Goal: Task Accomplishment & Management: Use online tool/utility

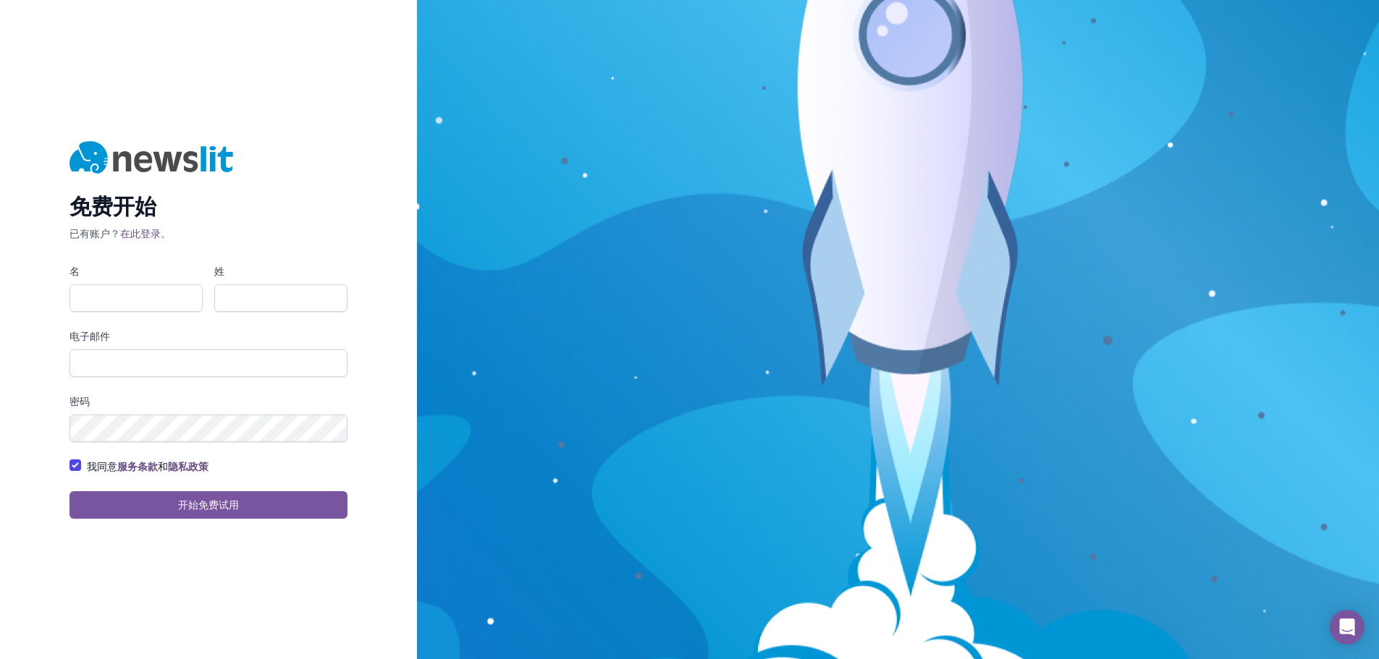
click at [127, 313] on form "名 姓 电子邮件 密码 我同意 服务条款 和 隐私政策 开始免费试用" at bounding box center [208, 391] width 278 height 255
click at [119, 295] on input "名" at bounding box center [135, 298] width 133 height 28
type input "ziqin"
type input "xu"
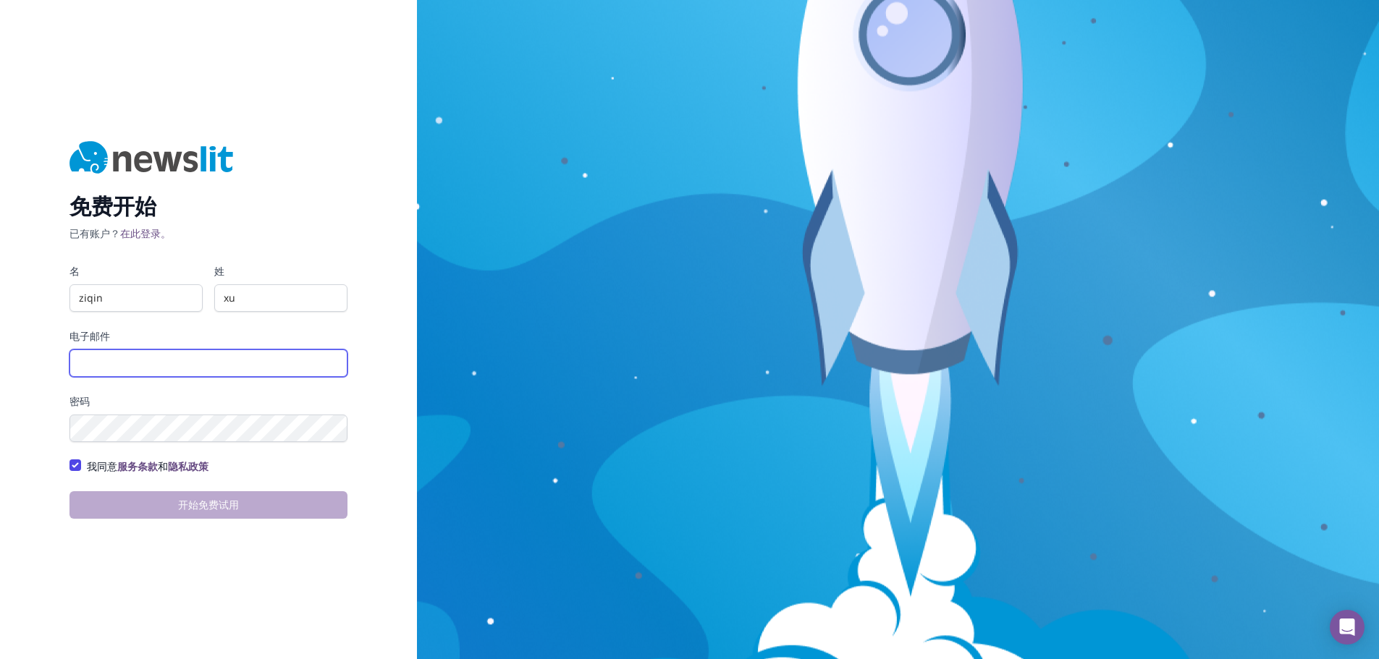
click at [102, 363] on input "电子邮件" at bounding box center [208, 364] width 278 height 28
type input "[EMAIL_ADDRESS][DOMAIN_NAME]"
click at [64, 584] on div "免费开始 已有账户？ 在此登录。 名 ziqin 姓 xu 电子邮件 xuziqin1@huawei.com 密码 我同意 服务条款 和 隐私政策 开始免费试用" at bounding box center [208, 329] width 417 height 659
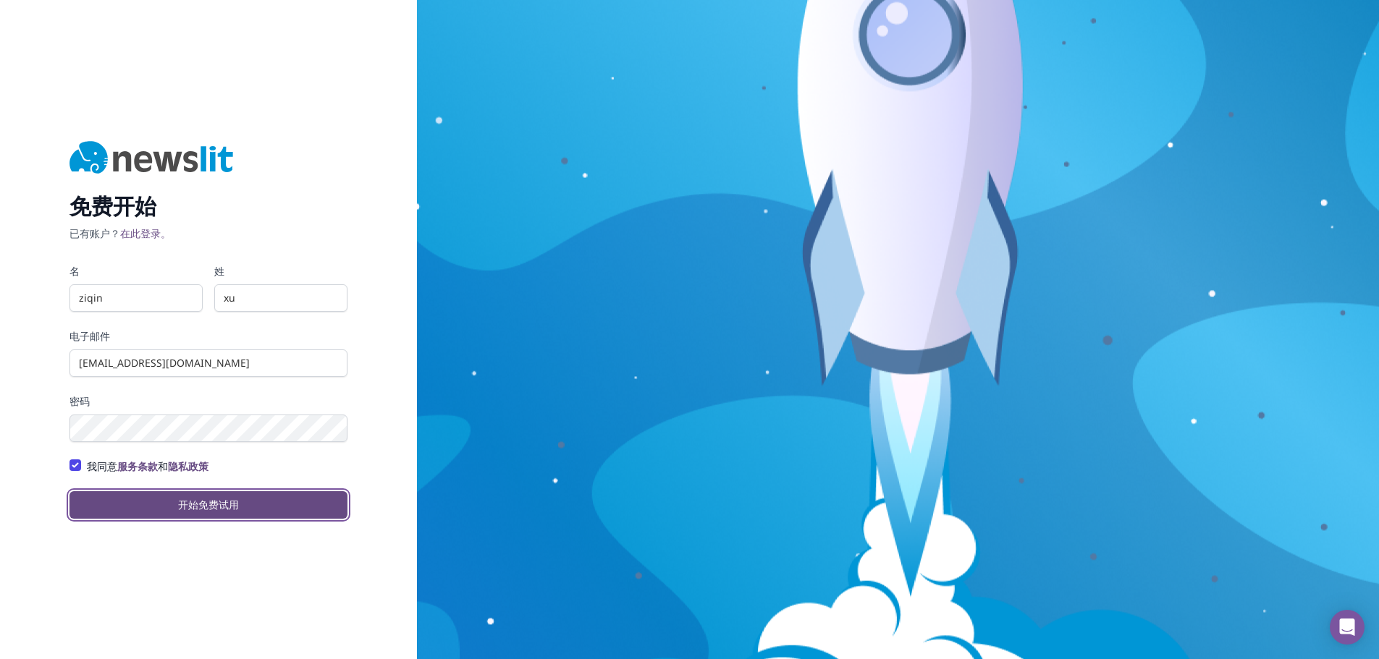
click at [129, 511] on button "开始免费试用" at bounding box center [208, 505] width 278 height 28
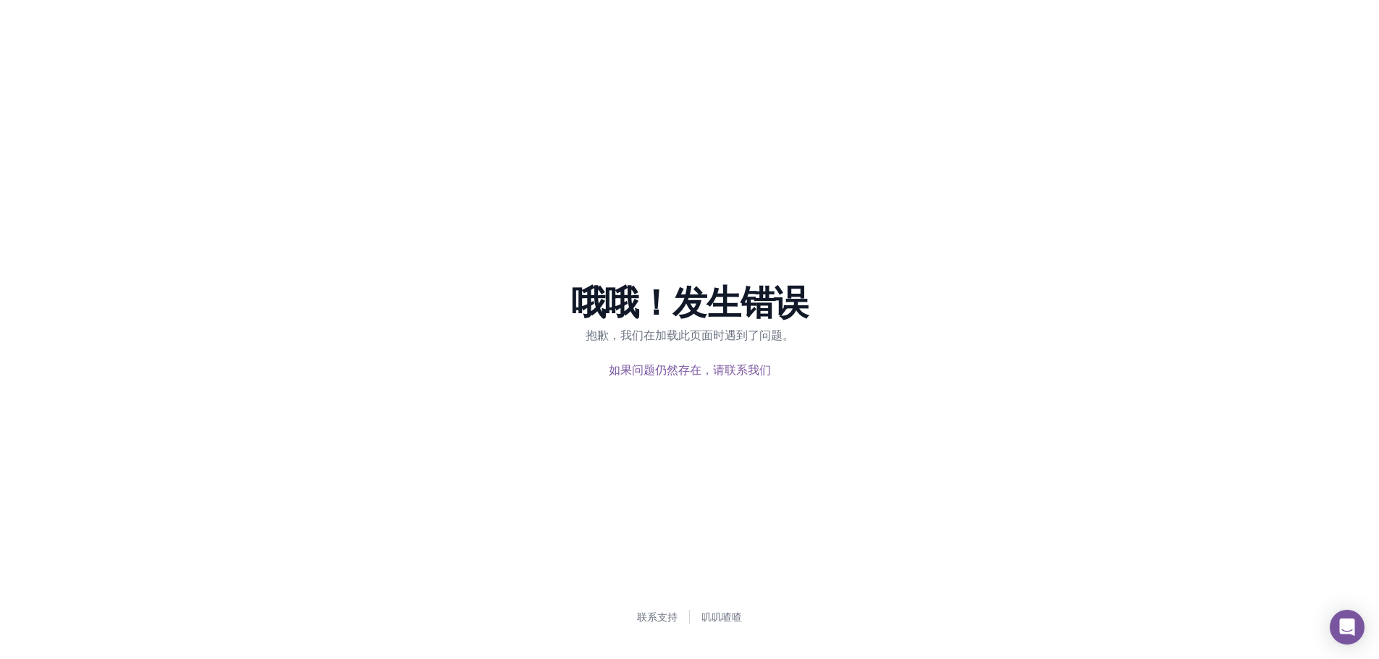
click at [1013, 274] on div "哦哦！发生错误 抱歉，我们在加载此页面时遇到了问题。 如果问题仍然存在，请联系我们" at bounding box center [690, 328] width 880 height 193
click at [598, 310] on font "哦哦！发生错误" at bounding box center [689, 301] width 237 height 47
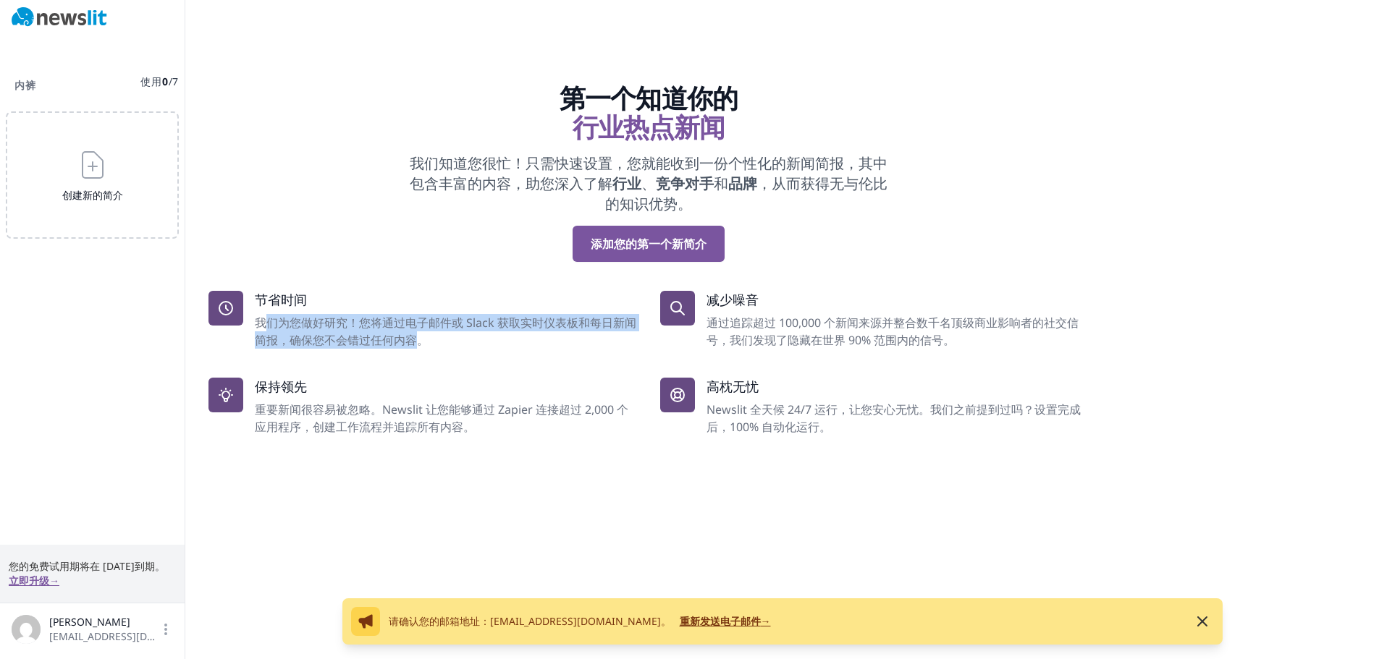
drag, startPoint x: 269, startPoint y: 326, endPoint x: 413, endPoint y: 339, distance: 145.3
click at [413, 339] on font "我们为您做好研究！您将通过电子邮件或 Slack 获取实时仪表板和每日新闻简报，确保您不会错过任何内容。" at bounding box center [445, 331] width 381 height 33
click at [410, 362] on dl "节省时间 我们为您做好研究！您将通过电子邮件或 Slack 获取实时仪表板和每日新闻简报，确保您不会错过任何内容。 减少噪音 通过追踪超过 100,000 个…" at bounding box center [648, 363] width 880 height 145
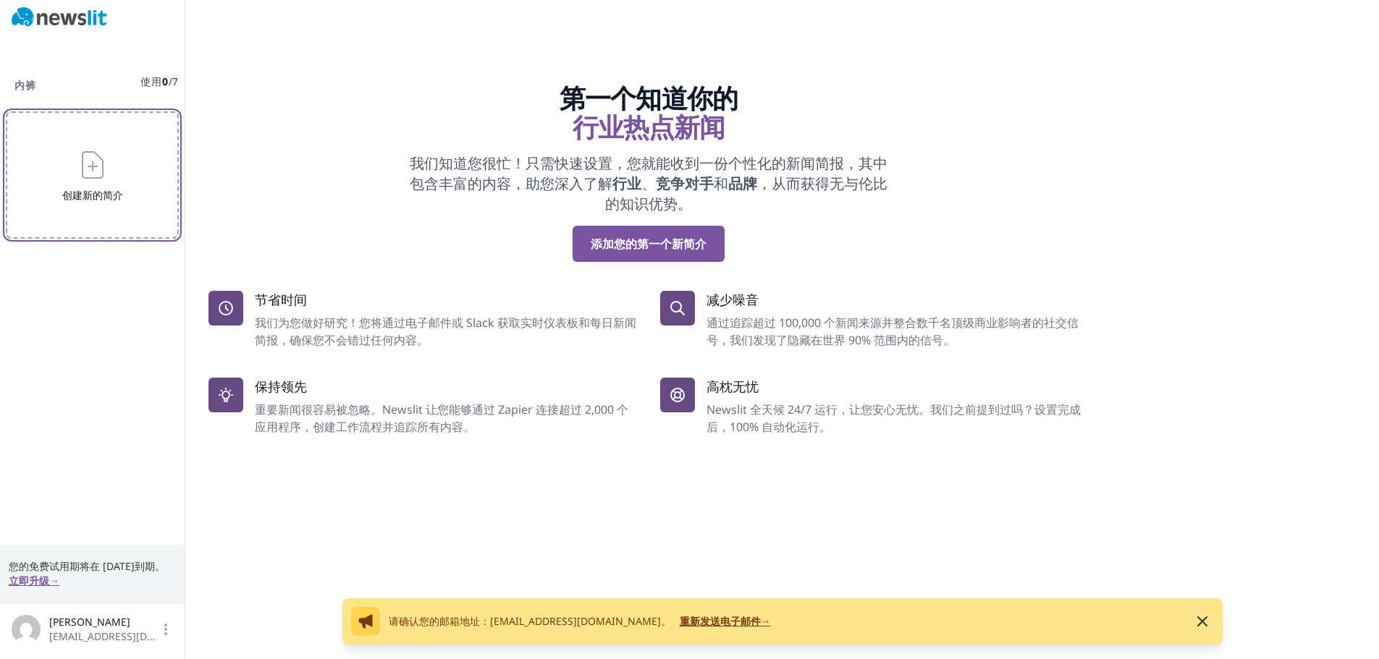
click at [67, 174] on button "创建新的简介" at bounding box center [92, 174] width 173 height 127
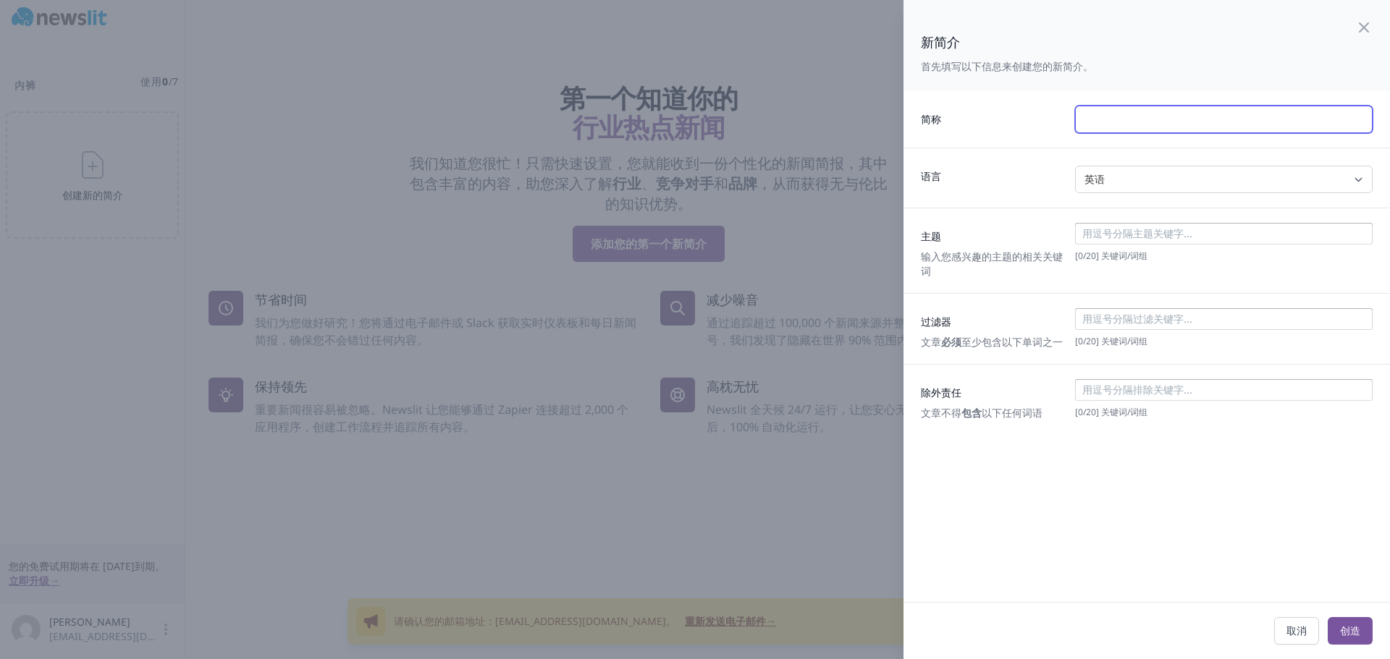
click at [1110, 124] on input "text" at bounding box center [1223, 120] width 297 height 28
click at [1108, 193] on div "语言 英语 西班牙语 意大利语 德语 法语 任何" at bounding box center [1146, 178] width 486 height 60
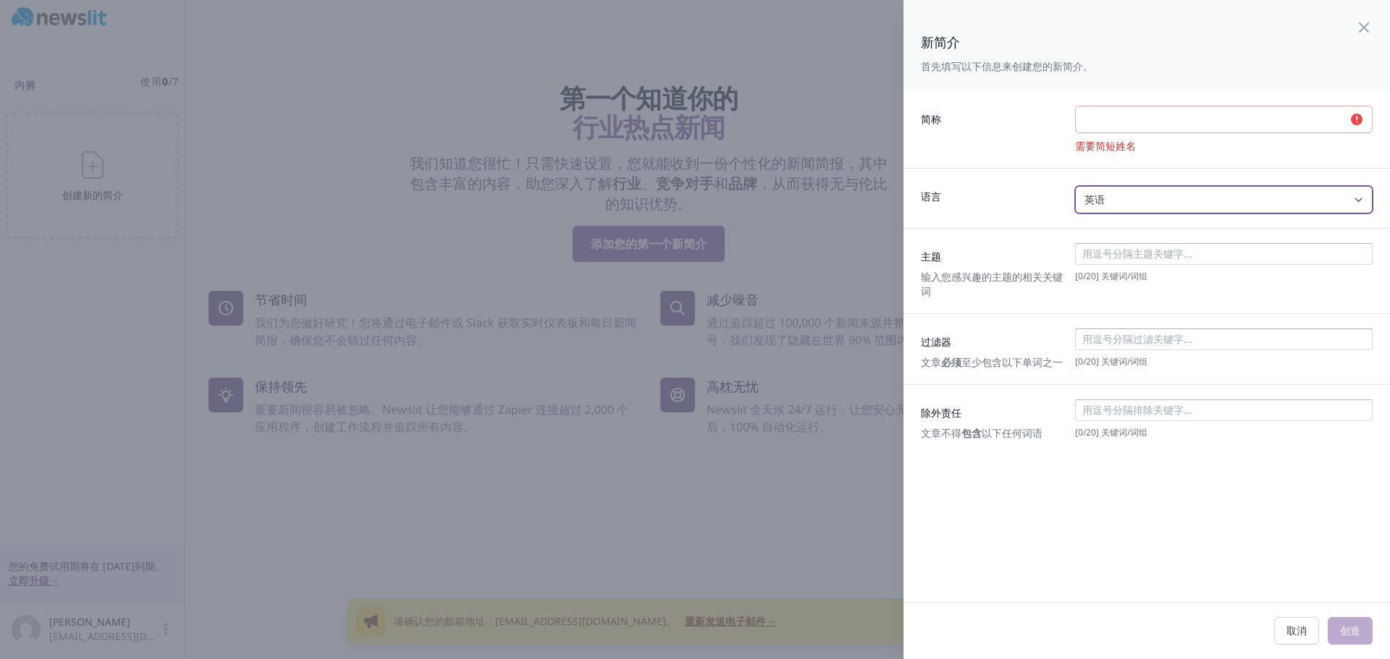
drag, startPoint x: 1107, startPoint y: 192, endPoint x: 1107, endPoint y: 213, distance: 21.0
click at [1107, 192] on select "英语 西班牙语 意大利语 德语 法语 任何" at bounding box center [1223, 200] width 297 height 28
click at [1110, 202] on select "英语 西班牙语 意大利语 德语 法语 任何" at bounding box center [1223, 200] width 297 height 28
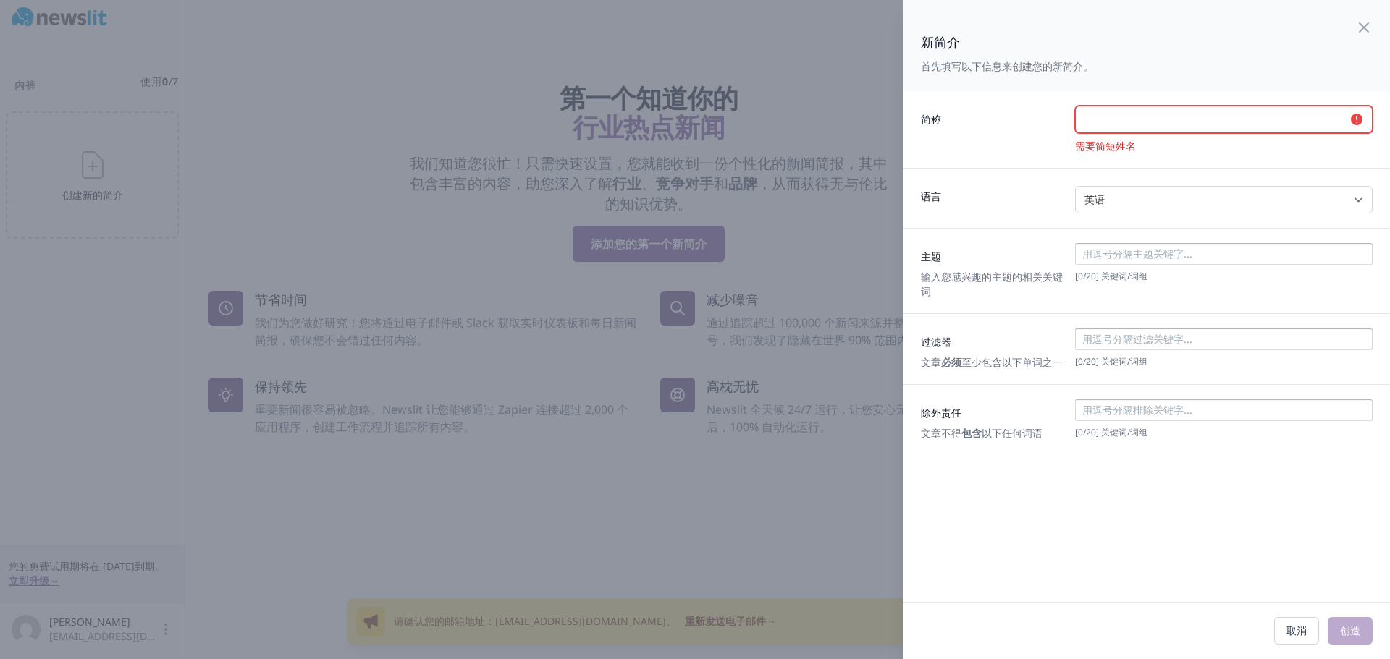
click at [1086, 131] on input "text" at bounding box center [1223, 120] width 297 height 28
click at [965, 227] on div "语言 英语 西班牙语 意大利语 德语 法语 任何" at bounding box center [1146, 198] width 486 height 60
drag, startPoint x: 1115, startPoint y: 253, endPoint x: 1115, endPoint y: 264, distance: 10.9
click at [1115, 253] on input at bounding box center [1222, 254] width 289 height 14
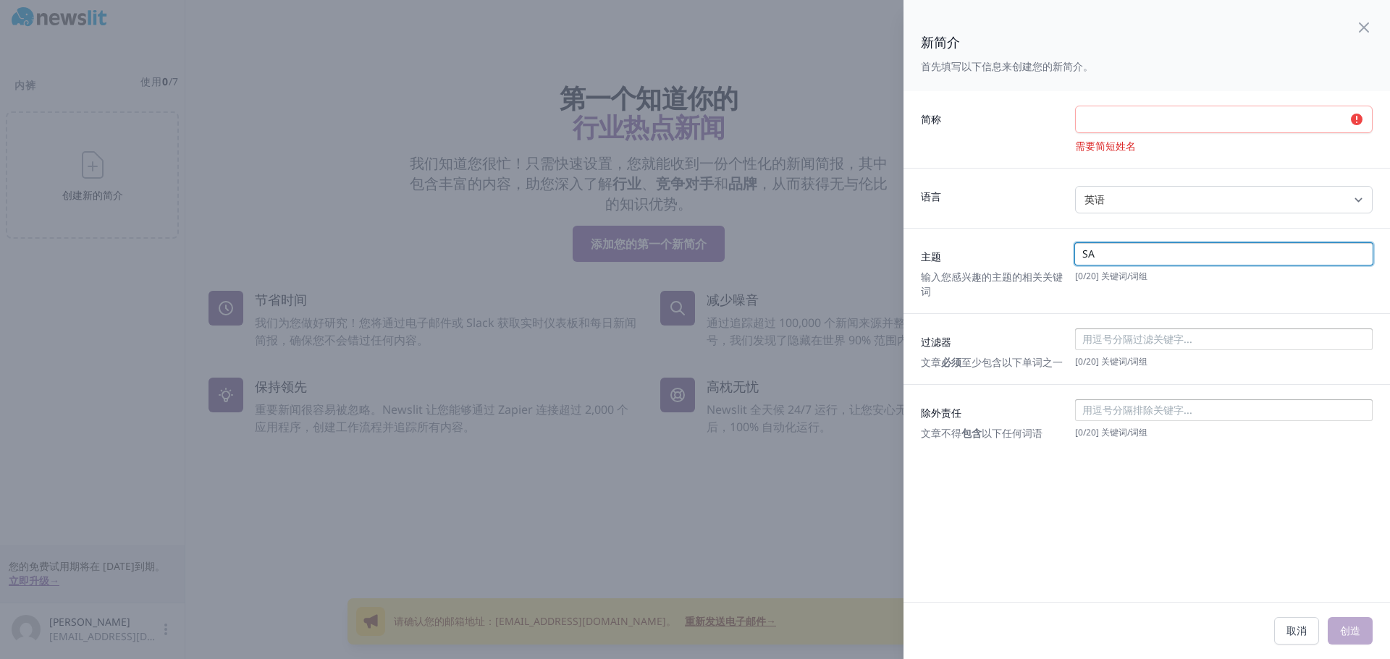
type input "S"
type input "AI"
click at [1134, 356] on font "] 关键词/词组" at bounding box center [1121, 361] width 51 height 12
click at [1138, 267] on div "人工智能 [ 0 / 20 ] 关键词/词组" at bounding box center [1223, 271] width 297 height 56
click at [1146, 255] on input at bounding box center [1252, 254] width 230 height 14
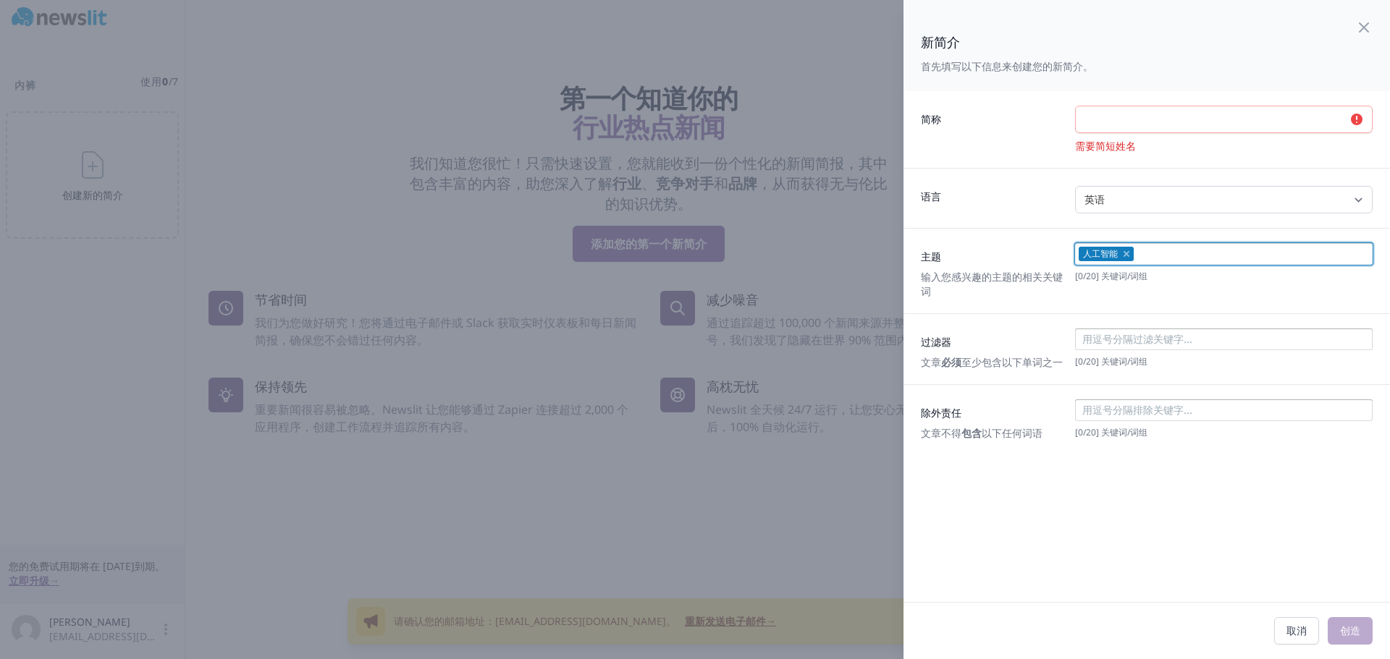
click at [1115, 300] on div "主题 输入您感兴趣的主题的相关关键词 人工智能 [ 0 / 20 ] 关键词/词组" at bounding box center [1146, 270] width 486 height 85
click at [1138, 259] on input at bounding box center [1252, 254] width 230 height 14
type input "特"
type input "agent"
click at [1100, 331] on div at bounding box center [1223, 340] width 297 height 22
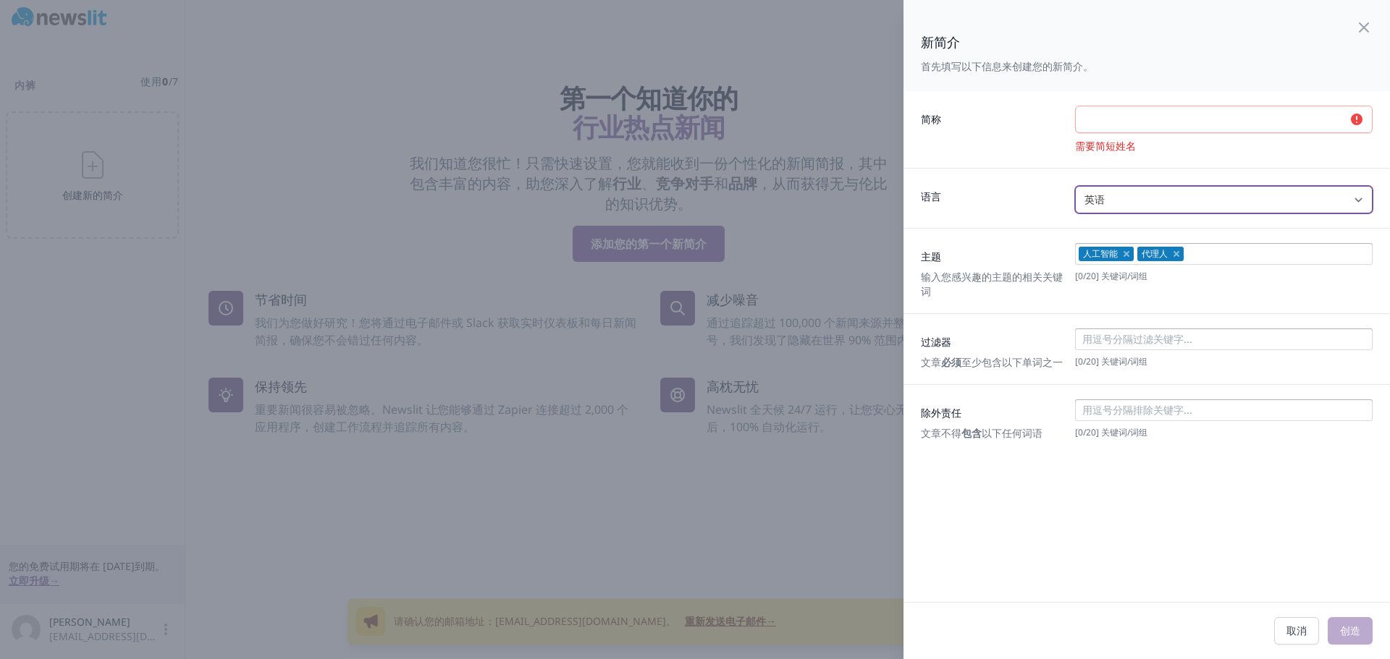
click at [1108, 205] on select "英语 西班牙语 意大利语 德语 法语 任何" at bounding box center [1223, 200] width 297 height 28
click at [1004, 219] on div "语言 英语 西班牙语 意大利语 德语 法语 任何" at bounding box center [1146, 198] width 486 height 60
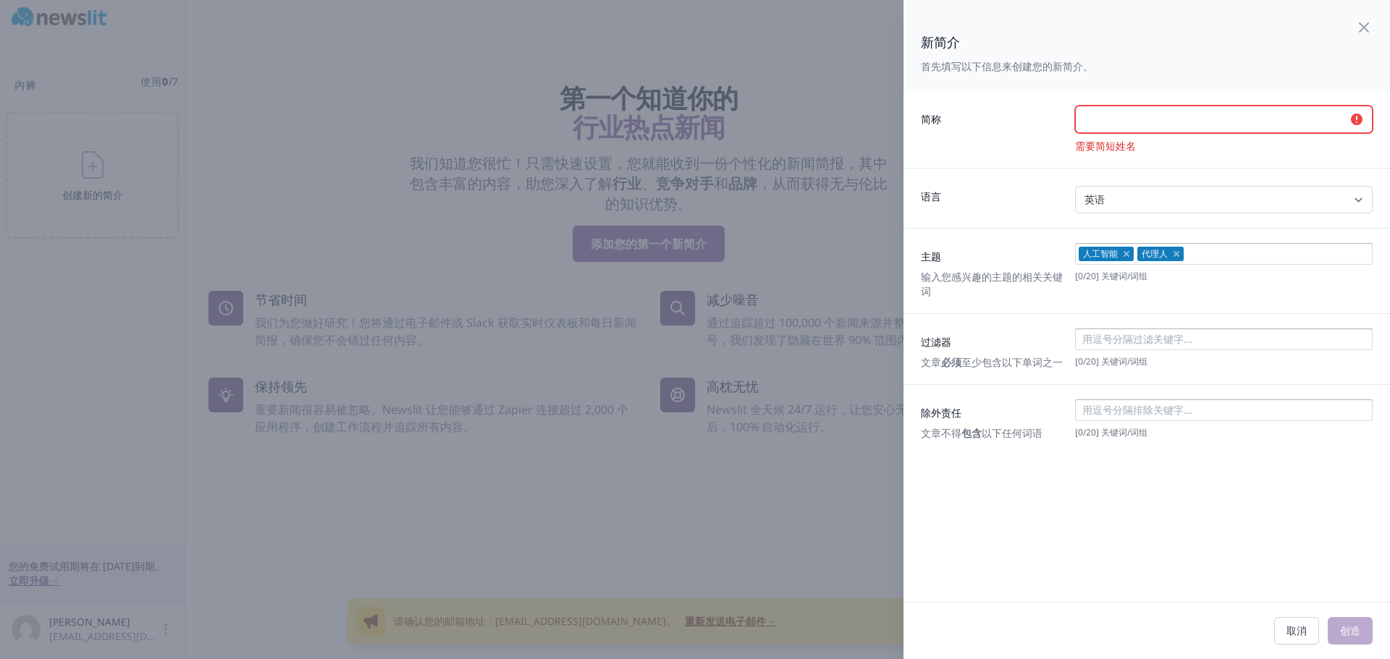
click at [1095, 123] on input "text" at bounding box center [1223, 120] width 297 height 28
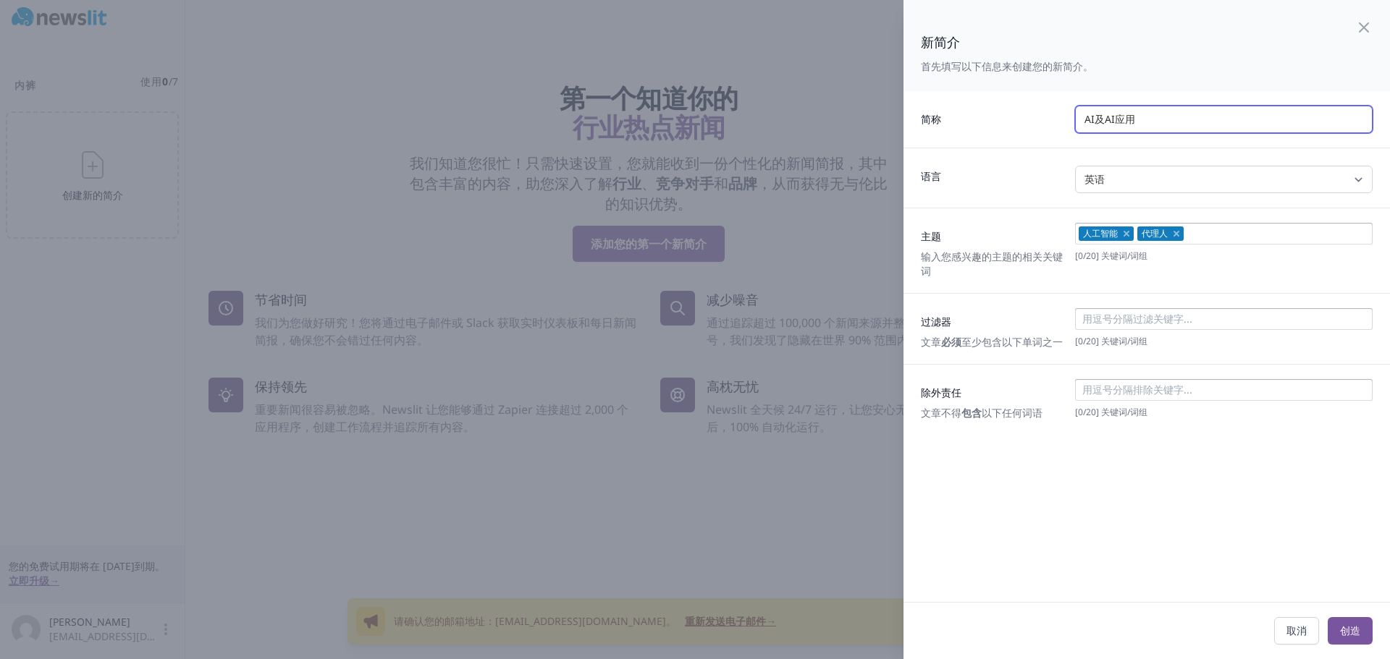
type input "AI及AI应用"
click at [1096, 317] on input at bounding box center [1222, 319] width 289 height 14
drag, startPoint x: 950, startPoint y: 358, endPoint x: 923, endPoint y: 341, distance: 31.9
click at [923, 341] on p "文章 必须 至少包含以下单词之一" at bounding box center [992, 342] width 143 height 14
click at [973, 364] on div "过滤器 文章 必须 至少包含以下单词之一 [ 0 / 20 ] 关键词/词组" at bounding box center [1146, 328] width 486 height 71
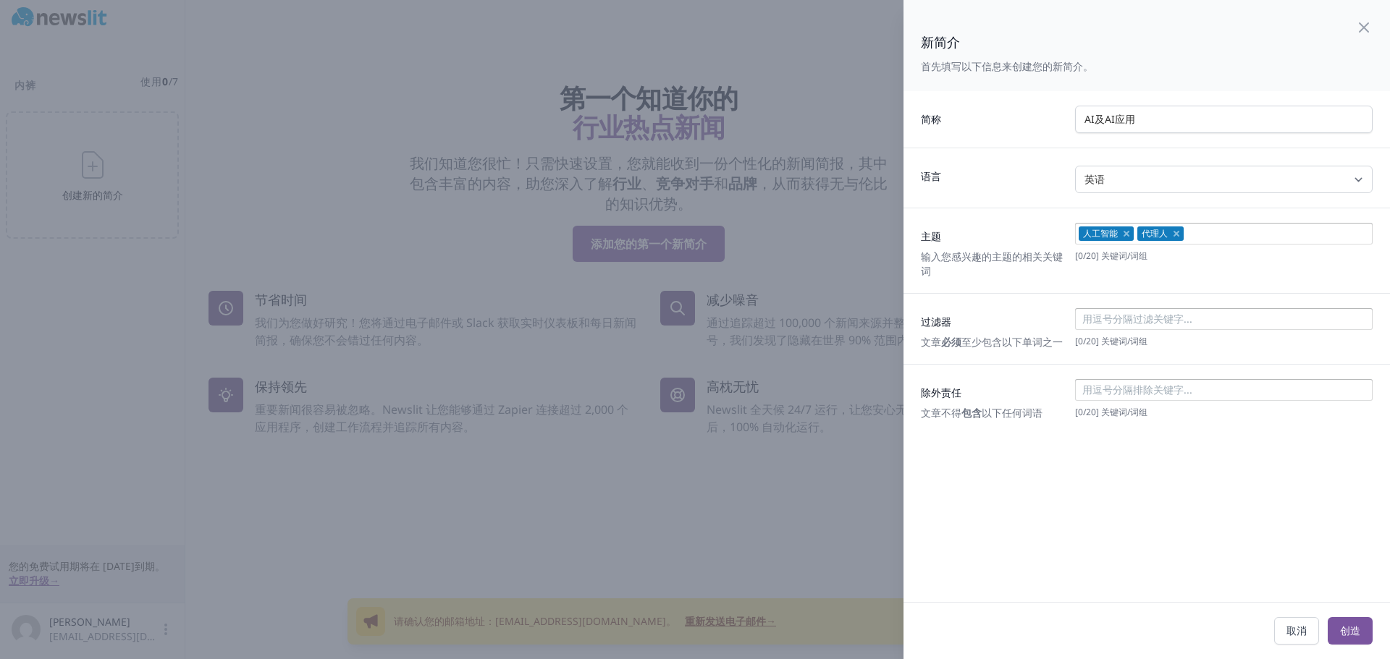
click at [943, 347] on font "必须" at bounding box center [951, 342] width 20 height 14
click at [1340, 629] on font "创造" at bounding box center [1350, 631] width 20 height 14
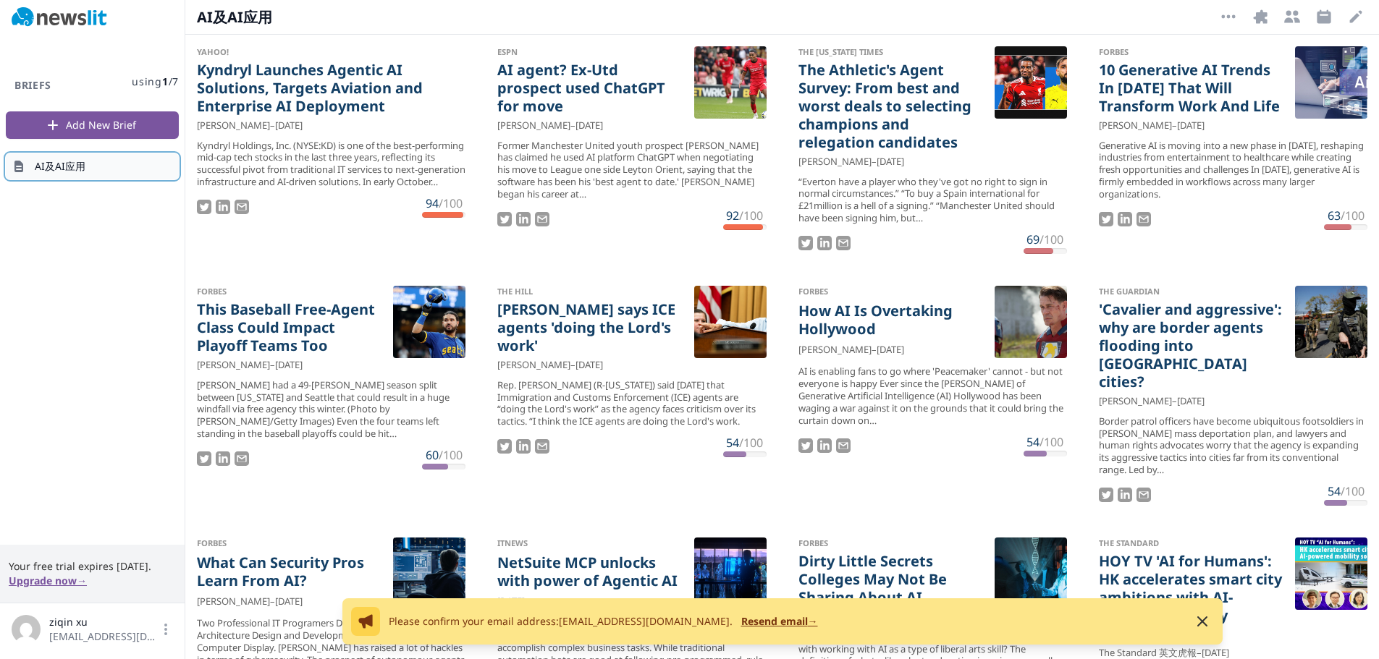
click at [90, 167] on link "AI及AI应用" at bounding box center [92, 166] width 173 height 26
click at [79, 176] on link "AI及AI应用" at bounding box center [92, 166] width 173 height 26
click at [67, 291] on div "Briefs using 1 / 7 Add New Brief AI及AI应用" at bounding box center [92, 290] width 185 height 510
click at [57, 186] on div "Briefs using 1 / 7 Add New Brief AI及AI应用" at bounding box center [92, 290] width 185 height 510
click at [62, 173] on span "AI及AI应用" at bounding box center [60, 166] width 51 height 14
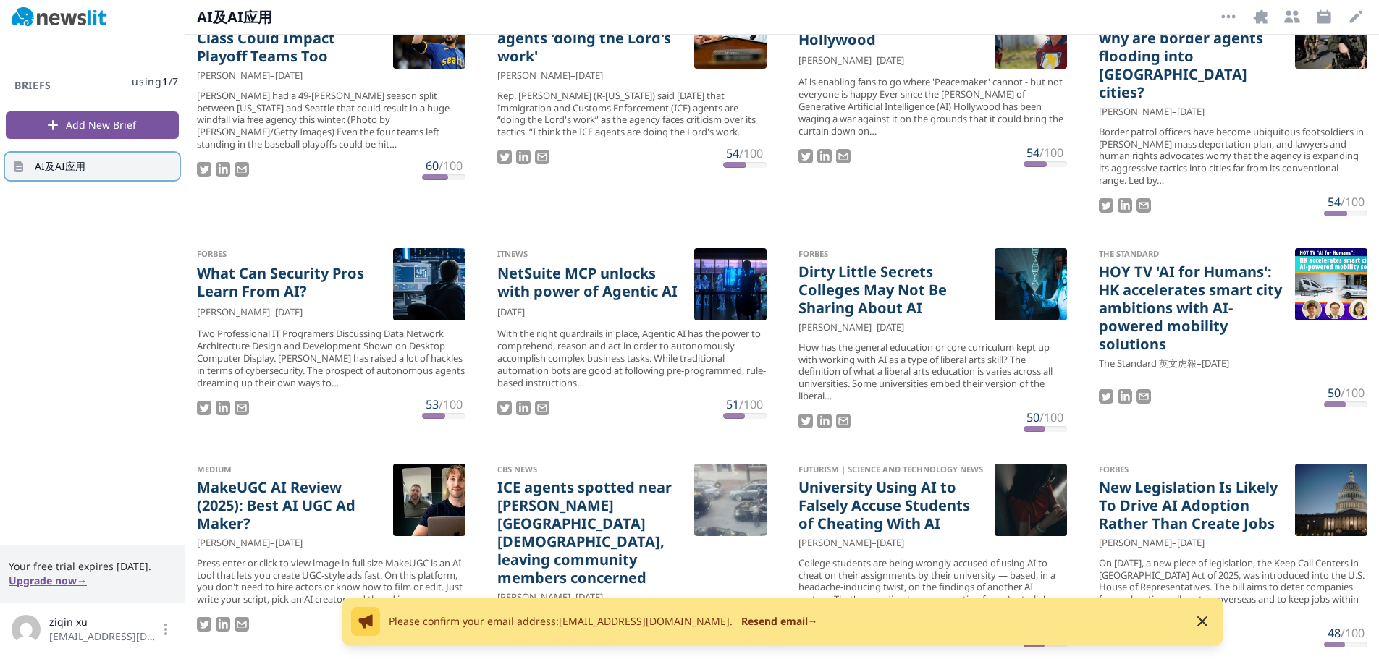
scroll to position [507, 0]
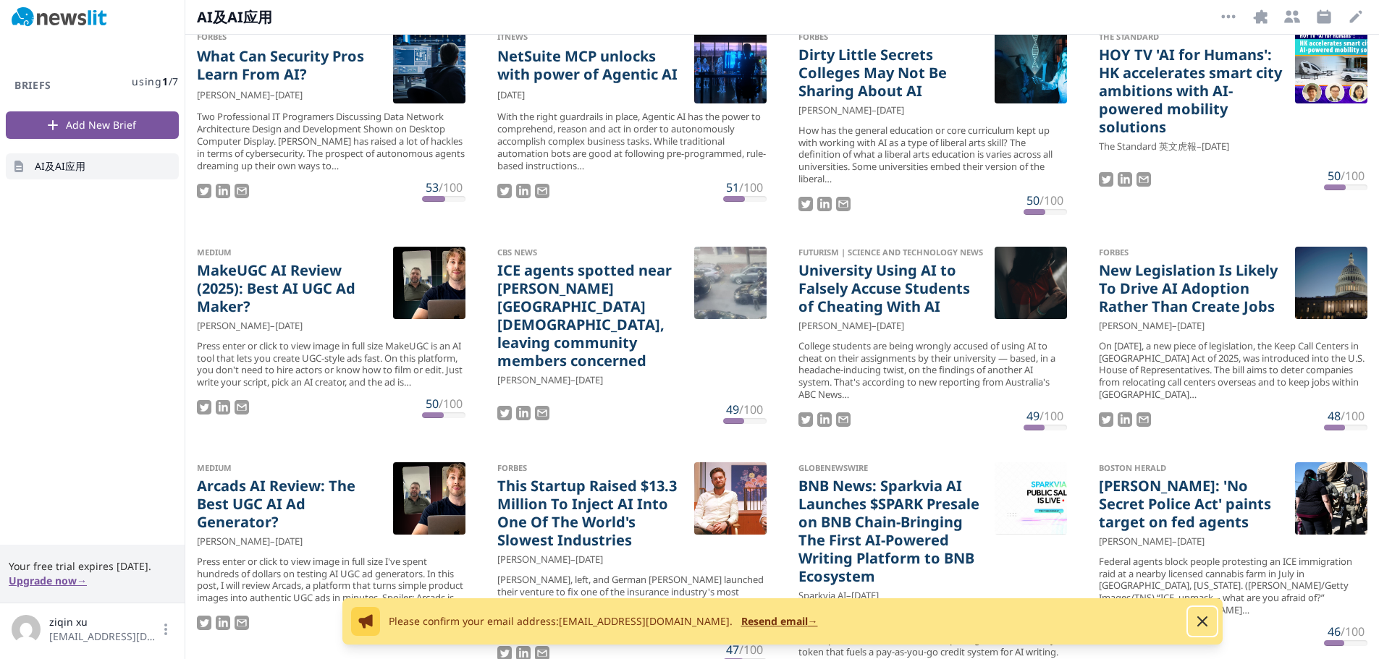
click at [1199, 625] on icon "button" at bounding box center [1202, 621] width 9 height 9
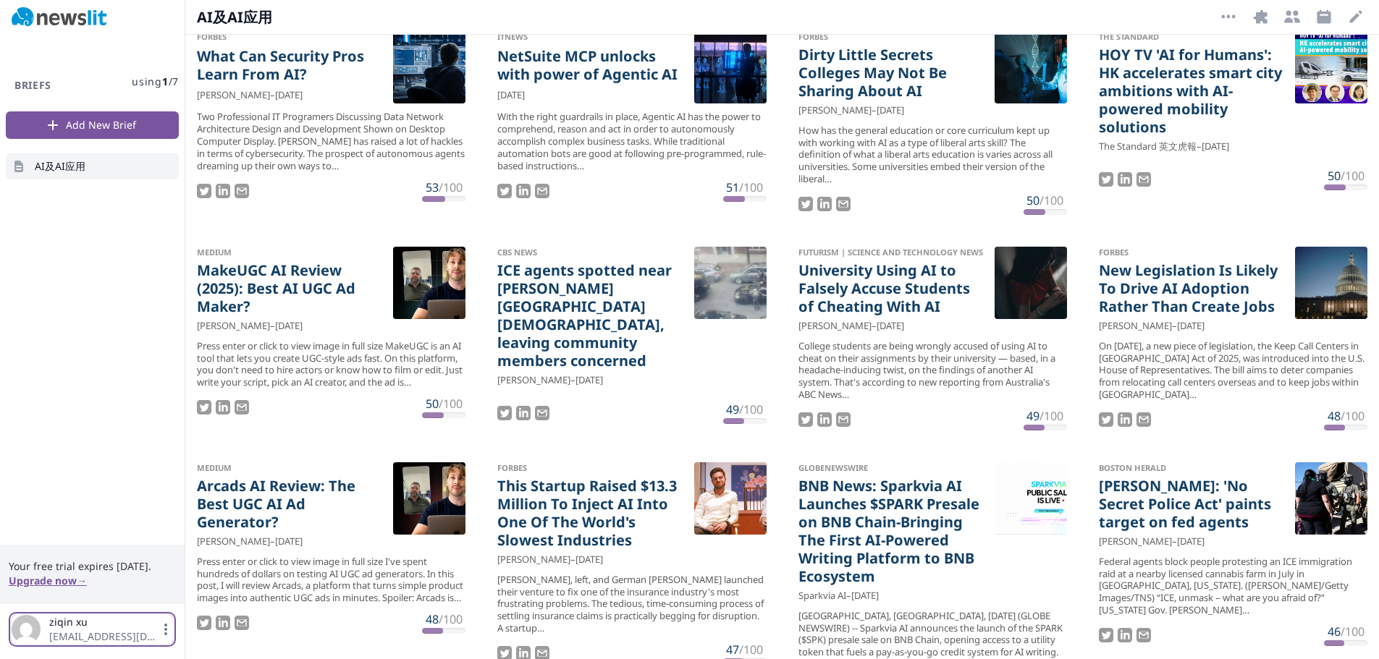
click at [165, 620] on span "ziqin xu xuziqin1@huawei.com" at bounding box center [92, 629] width 161 height 29
click at [35, 314] on div "Briefs using 1 / 7 Add New Brief AI及AI应用" at bounding box center [92, 290] width 185 height 510
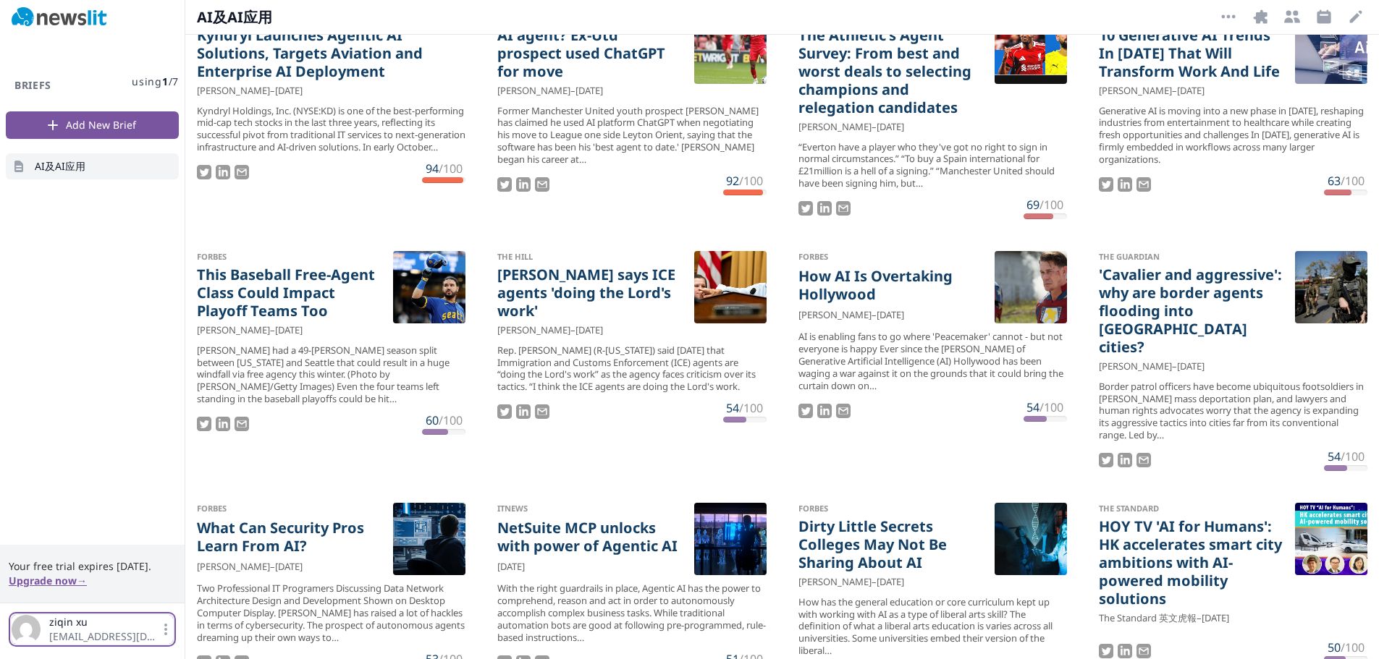
scroll to position [0, 0]
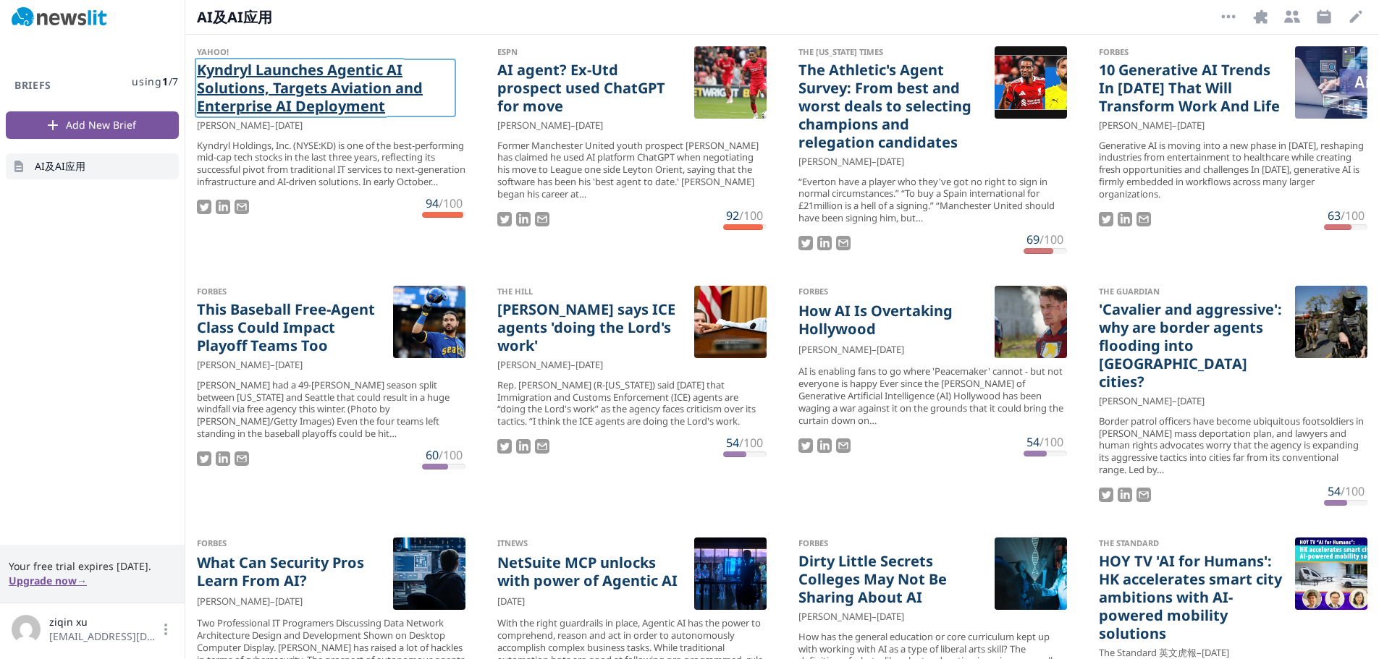
click at [263, 77] on link "Kyndryl Launches Agentic AI Solutions, Targets Aviation and Enterprise AI Deplo…" at bounding box center [325, 88] width 257 height 54
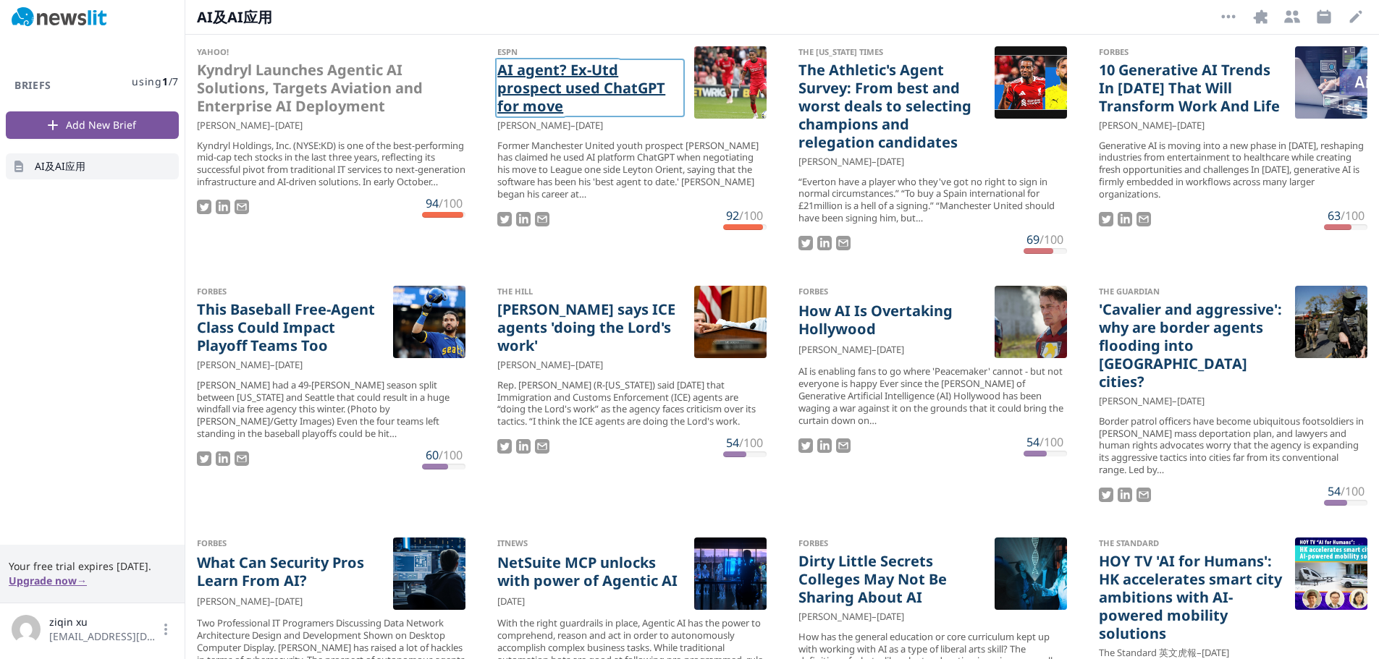
click at [536, 66] on link "AI agent? Ex-Utd prospect used ChatGPT for move" at bounding box center [589, 88] width 185 height 54
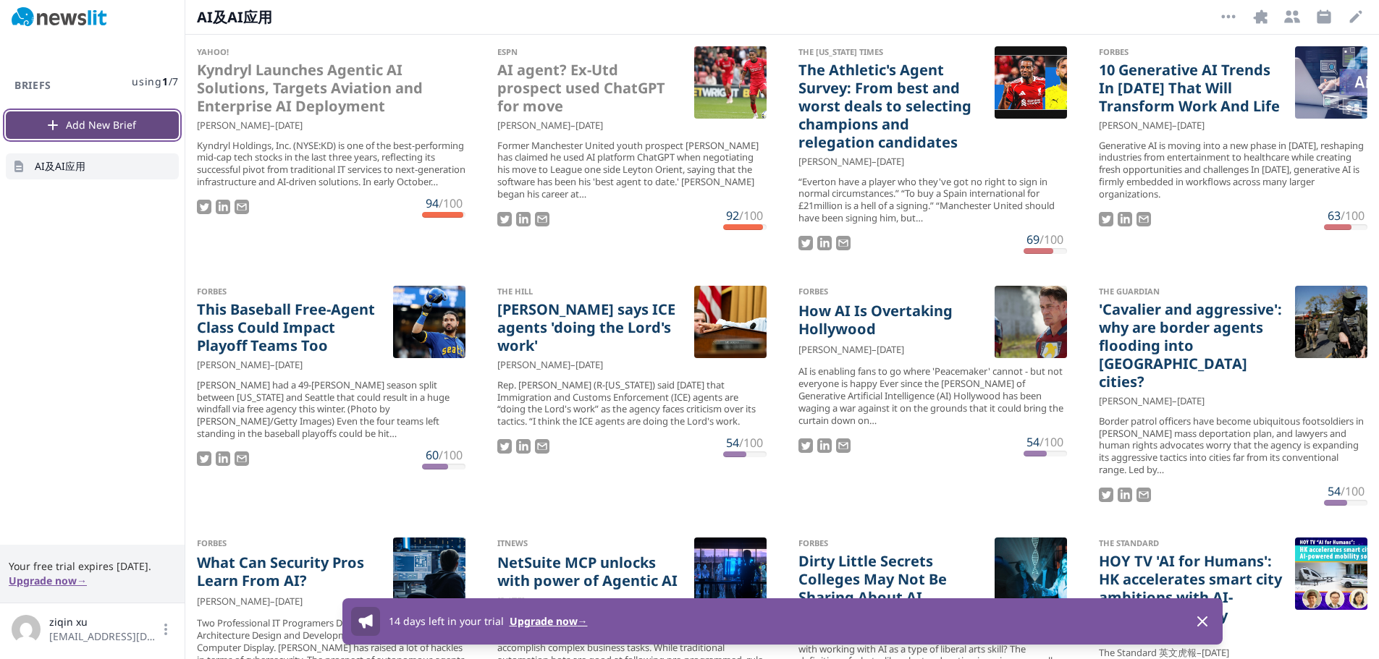
click at [90, 120] on button "Add New Brief" at bounding box center [92, 125] width 173 height 28
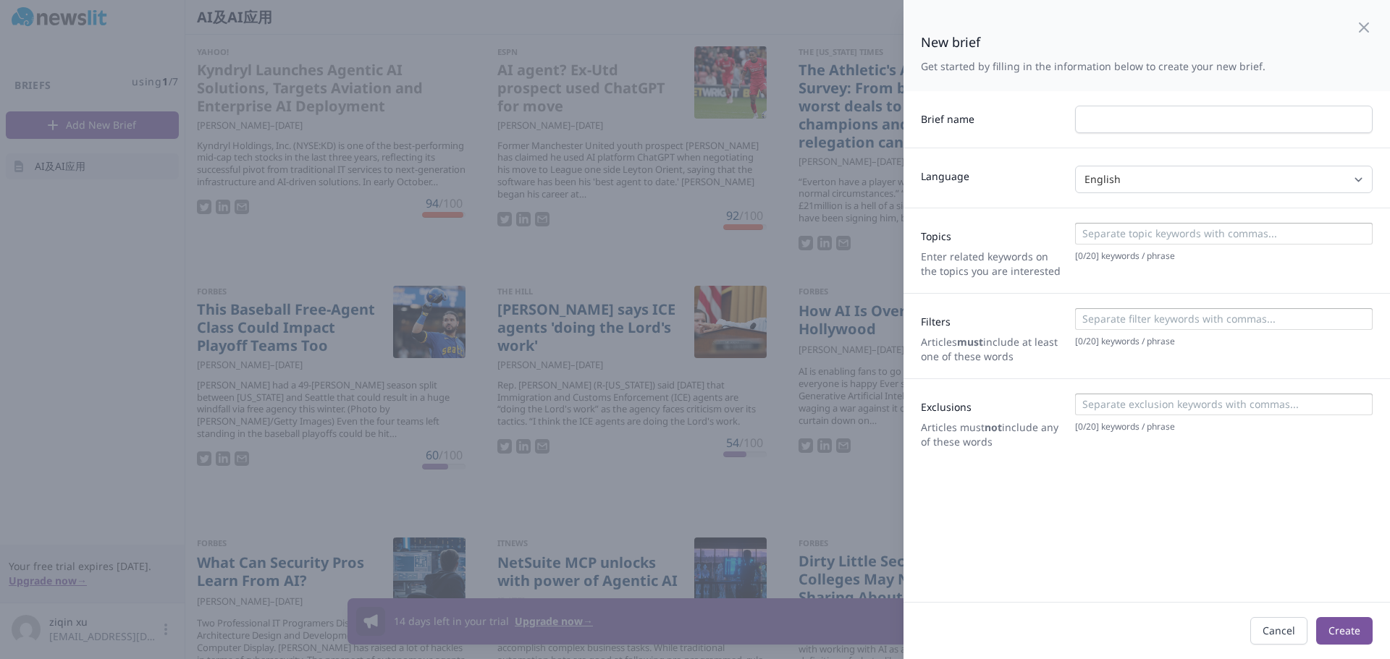
click at [1145, 104] on div "Brief name" at bounding box center [1146, 119] width 486 height 56
click at [1133, 123] on input "text" at bounding box center [1223, 120] width 297 height 28
click at [1120, 190] on select "English Spanish Italian German French Any" at bounding box center [1223, 180] width 297 height 28
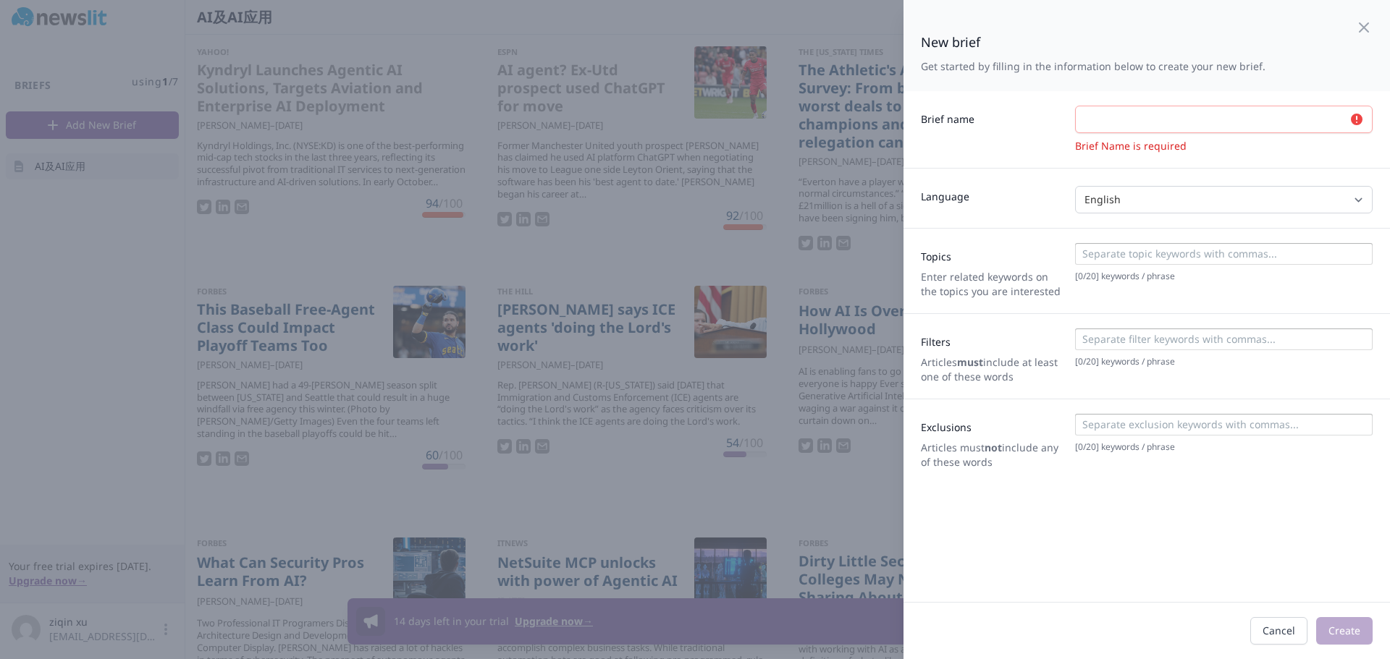
click at [1017, 177] on div "Language English Spanish Italian German French Any" at bounding box center [1146, 198] width 486 height 60
click at [1355, 27] on icon "button" at bounding box center [1363, 27] width 17 height 17
